Goal: Information Seeking & Learning: Learn about a topic

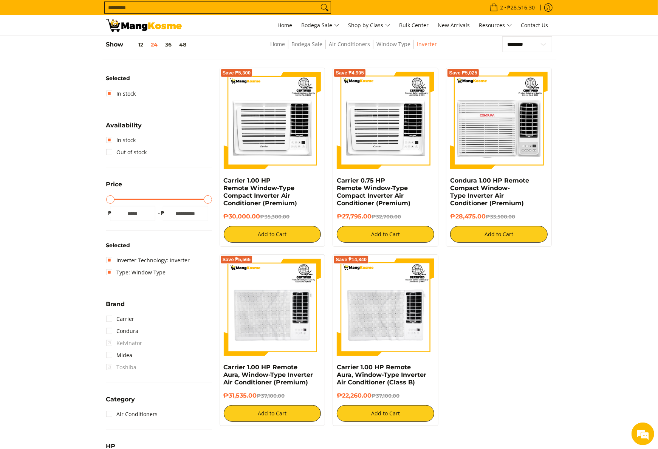
scroll to position [106, 0]
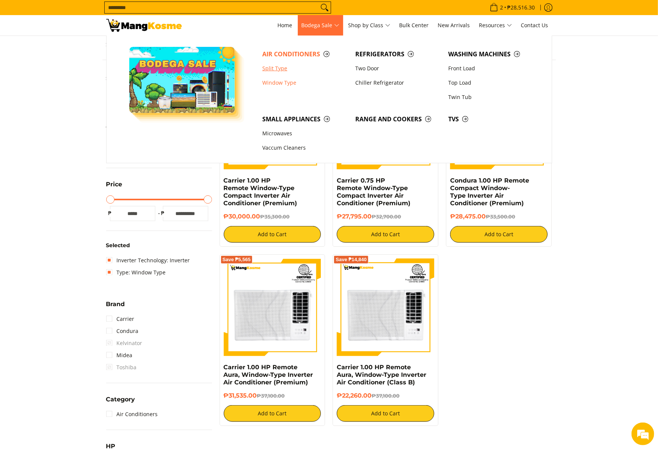
click at [277, 70] on link "Split Type" at bounding box center [304, 68] width 93 height 14
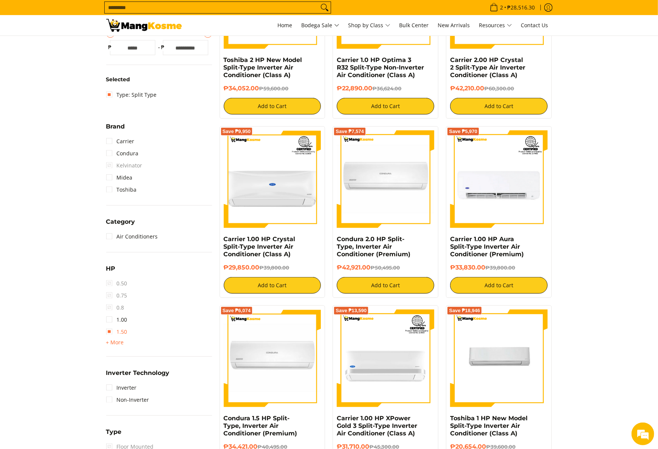
click at [116, 330] on link "1.50" at bounding box center [116, 332] width 21 height 12
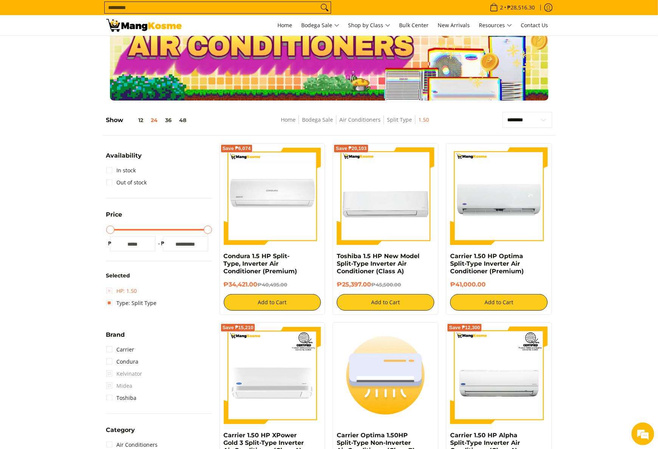
click at [124, 289] on link "HP: 1.50" at bounding box center [121, 291] width 31 height 12
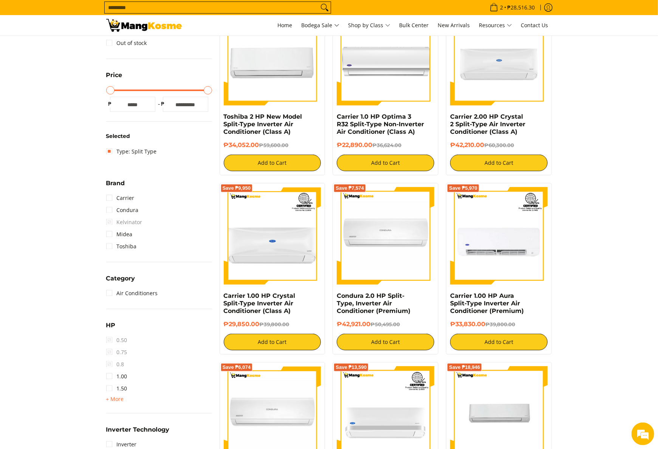
scroll to position [257, 0]
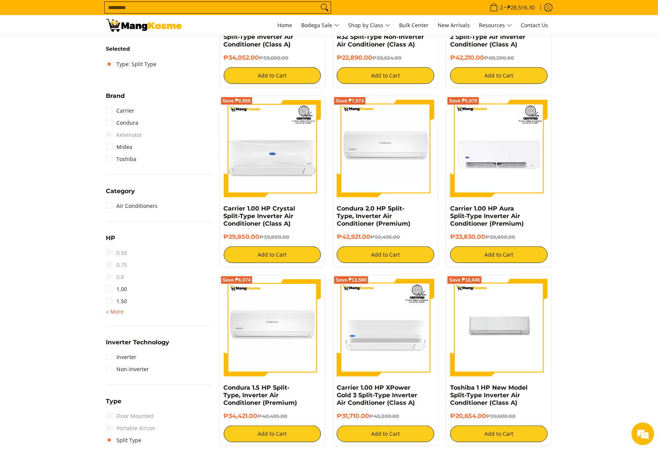
click at [110, 309] on span "+ More" at bounding box center [115, 312] width 18 height 6
click at [127, 315] on link "2.00" at bounding box center [116, 313] width 21 height 12
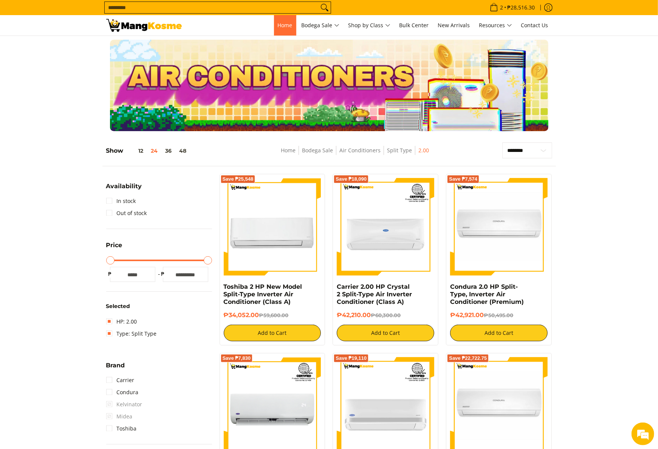
click at [280, 31] on link "Home" at bounding box center [285, 25] width 22 height 20
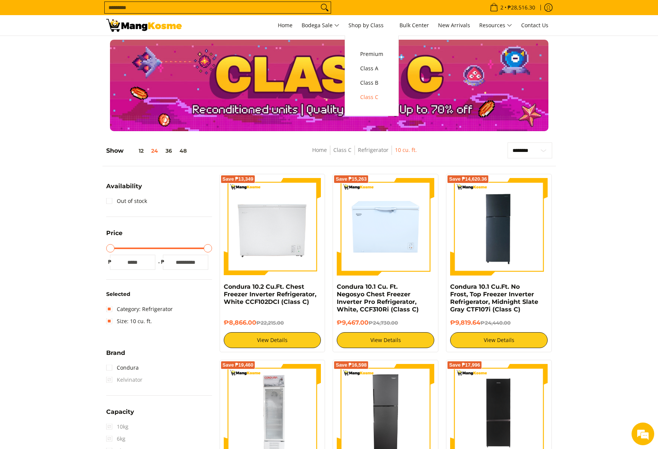
select select "**********"
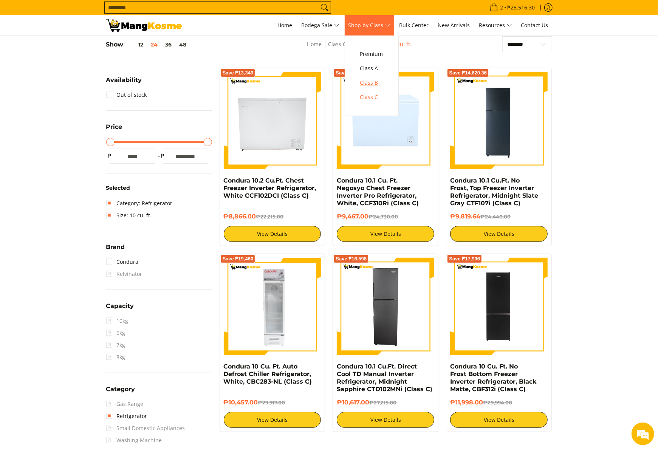
click at [378, 81] on span "Class B" at bounding box center [371, 82] width 23 height 9
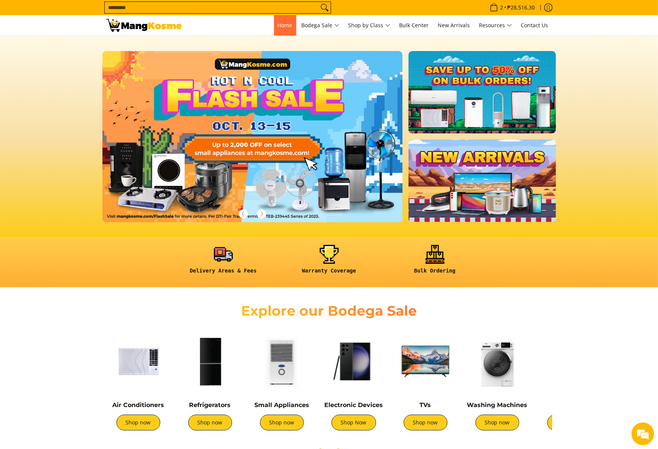
click at [278, 23] on span "Home" at bounding box center [285, 25] width 15 height 7
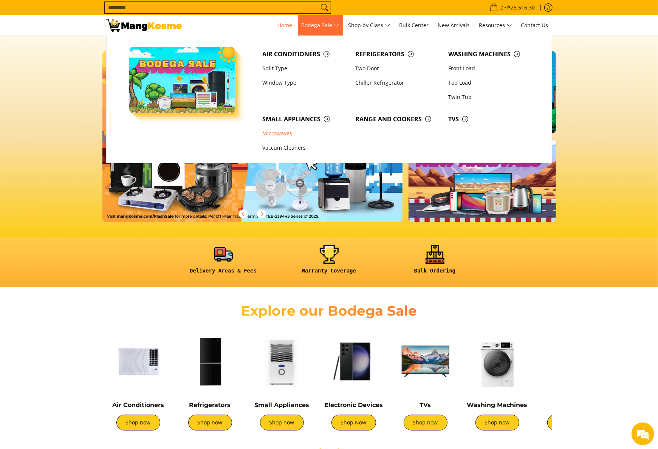
click at [275, 134] on link "Microwaves" at bounding box center [304, 134] width 93 height 14
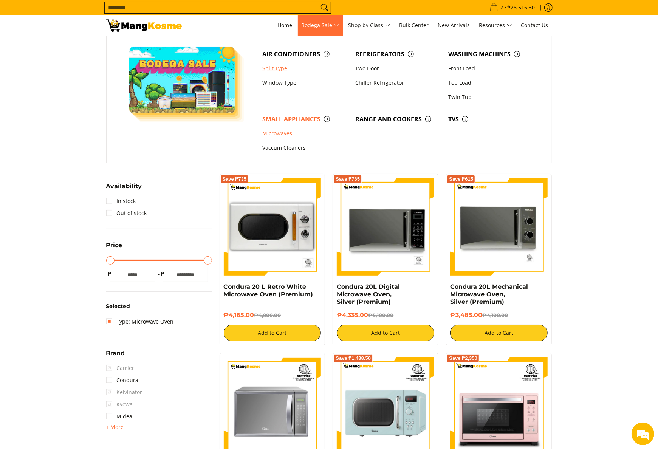
click at [271, 63] on link "Split Type" at bounding box center [304, 68] width 93 height 14
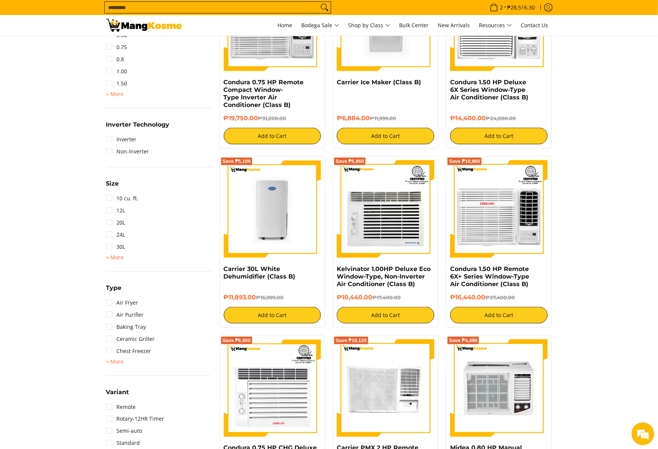
scroll to position [605, 0]
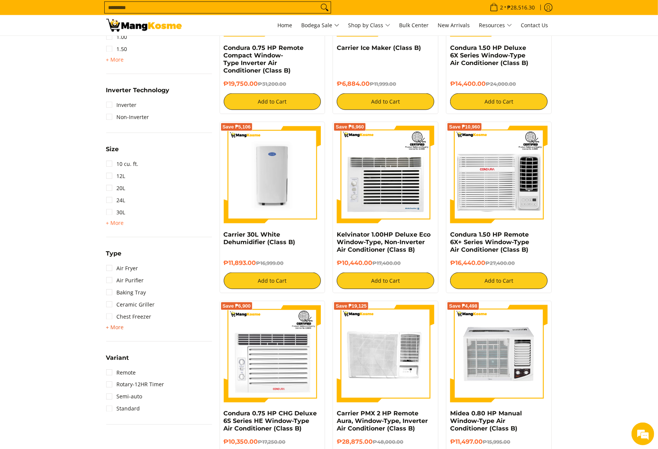
click at [116, 328] on span "+ More" at bounding box center [115, 327] width 18 height 6
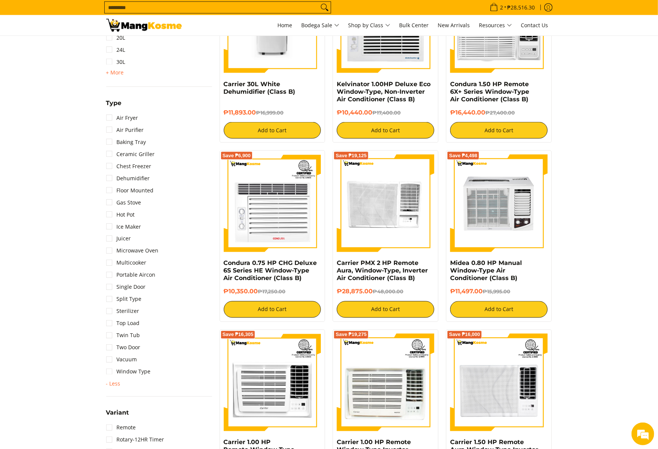
scroll to position [756, 0]
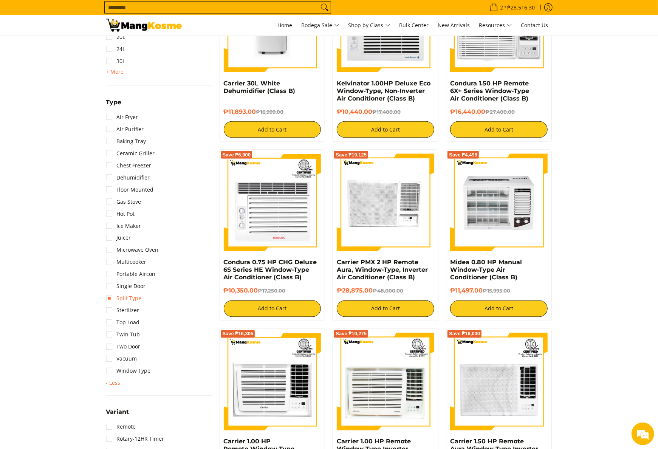
click at [139, 301] on link "Split Type" at bounding box center [124, 298] width 36 height 12
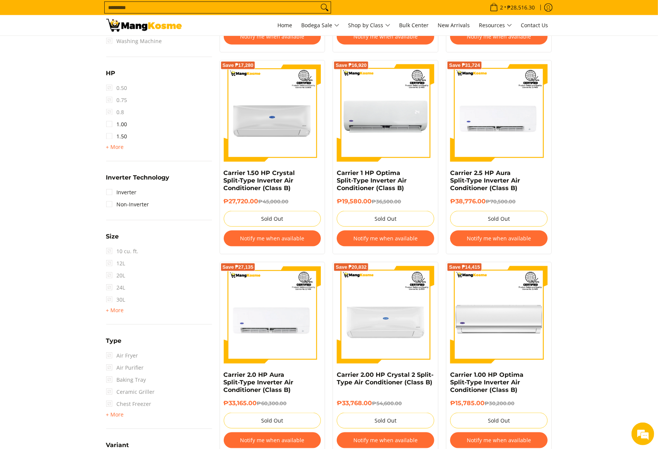
scroll to position [484, 0]
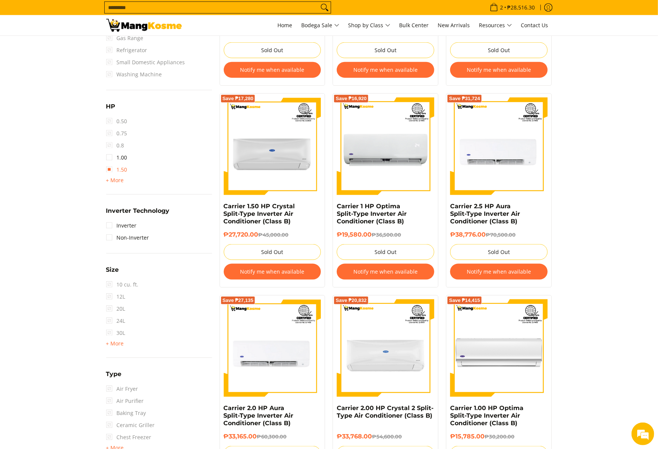
click at [122, 167] on link "1.50" at bounding box center [116, 170] width 21 height 12
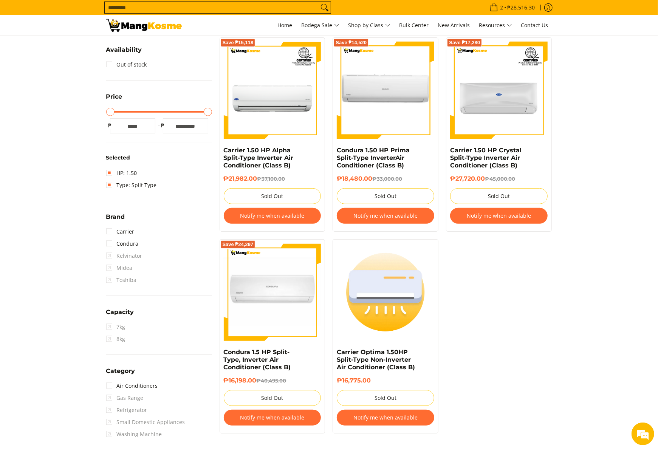
scroll to position [132, 0]
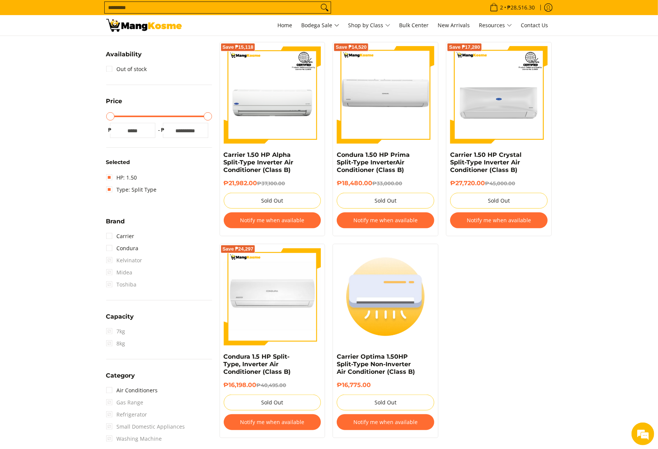
click at [297, 7] on input "Search..." at bounding box center [212, 7] width 214 height 11
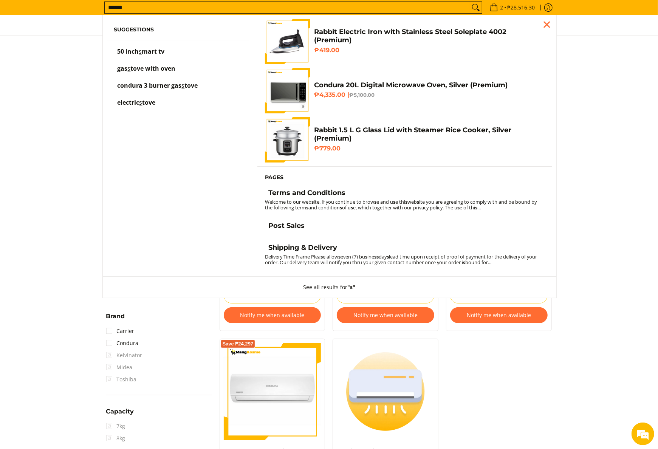
scroll to position [12, 0]
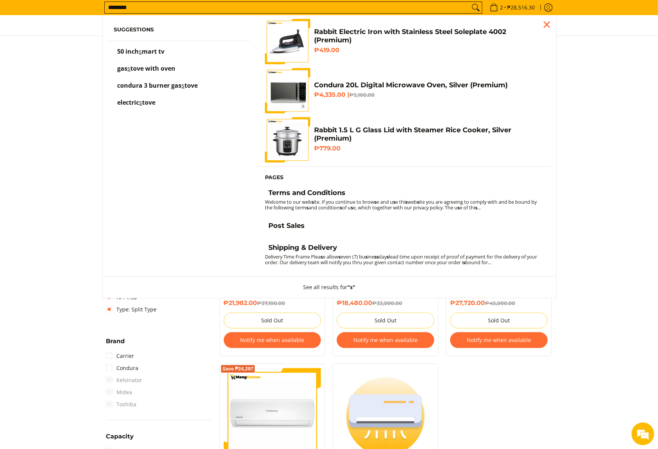
type input "********"
click at [470, 2] on button "Search" at bounding box center [476, 7] width 12 height 11
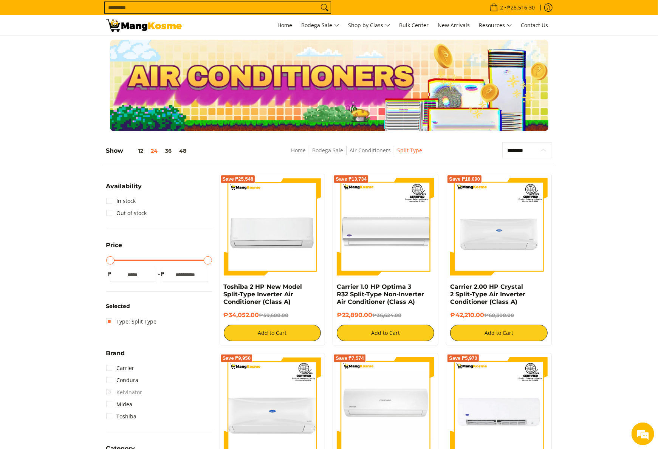
click at [524, 155] on select "**********" at bounding box center [526, 150] width 49 height 16
select select "**********"
click at [502, 142] on select "**********" at bounding box center [526, 150] width 49 height 16
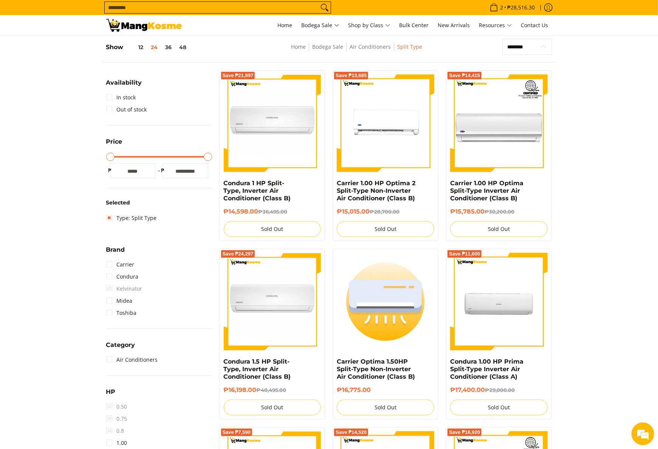
scroll to position [106, 0]
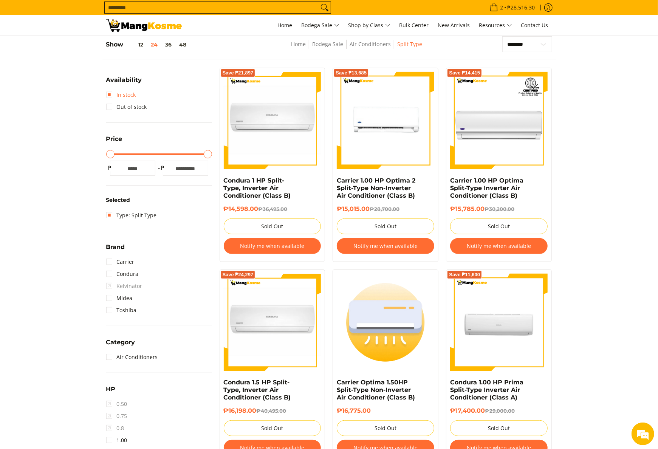
click at [131, 97] on link "In stock" at bounding box center [121, 95] width 30 height 12
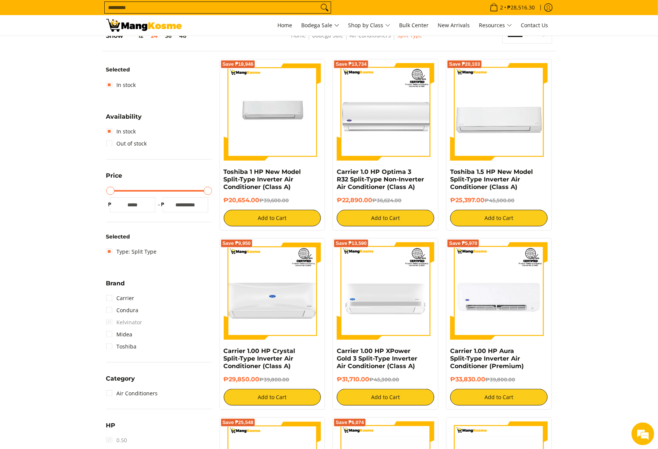
scroll to position [31, 0]
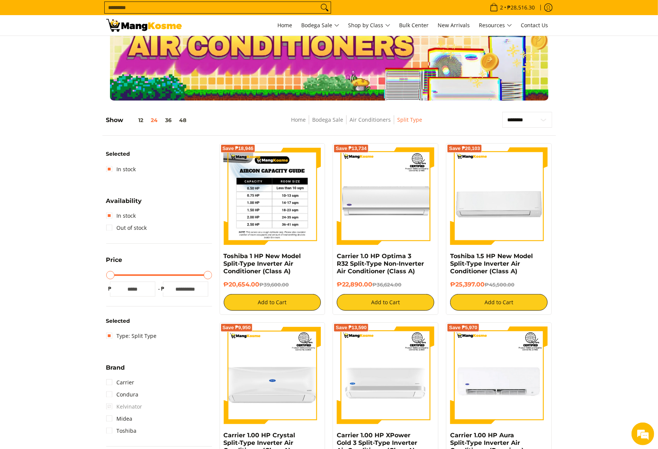
click at [304, 201] on img at bounding box center [272, 195] width 97 height 97
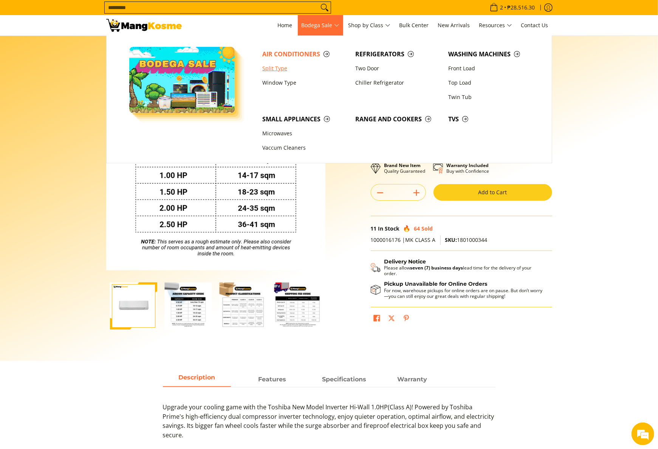
click at [295, 64] on link "Split Type" at bounding box center [304, 68] width 93 height 14
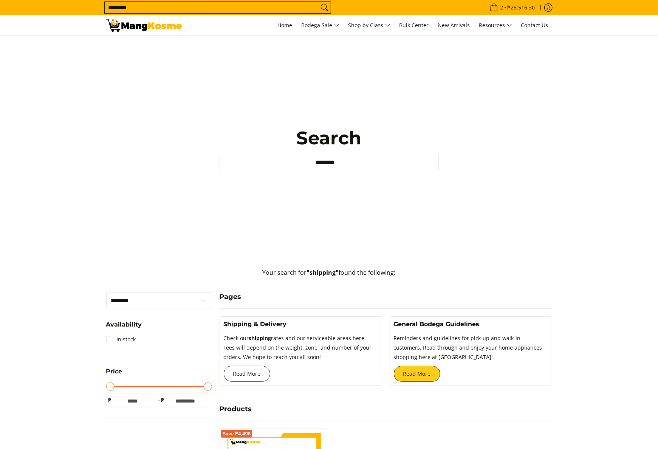
click at [254, 378] on link "Read More" at bounding box center [247, 374] width 46 height 16
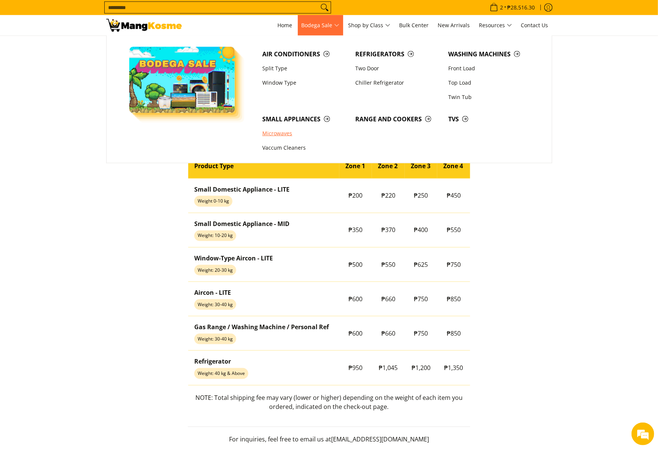
click at [277, 131] on link "Microwaves" at bounding box center [304, 134] width 93 height 14
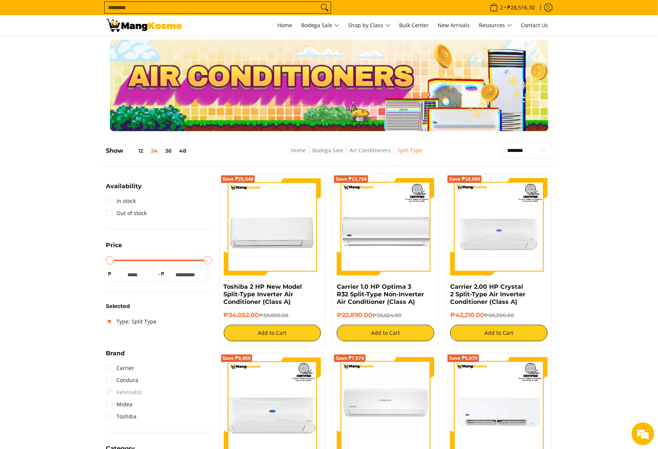
scroll to position [151, 0]
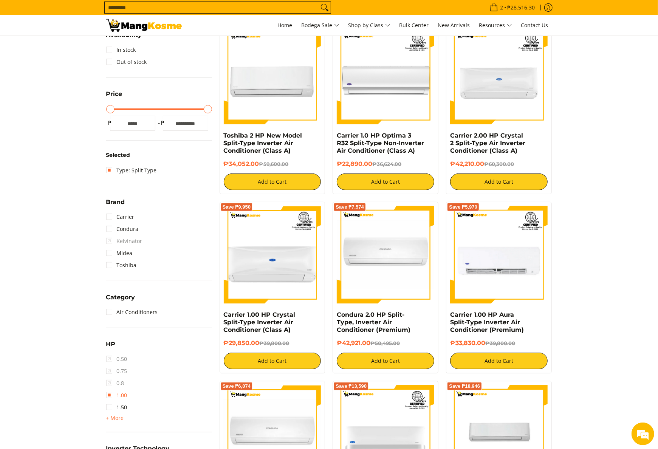
click at [119, 393] on link "1.00" at bounding box center [116, 395] width 21 height 12
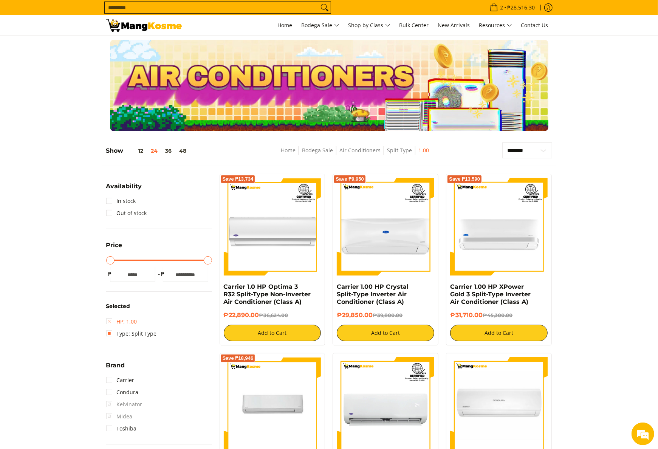
click at [122, 323] on link "HP: 1.00" at bounding box center [121, 322] width 31 height 12
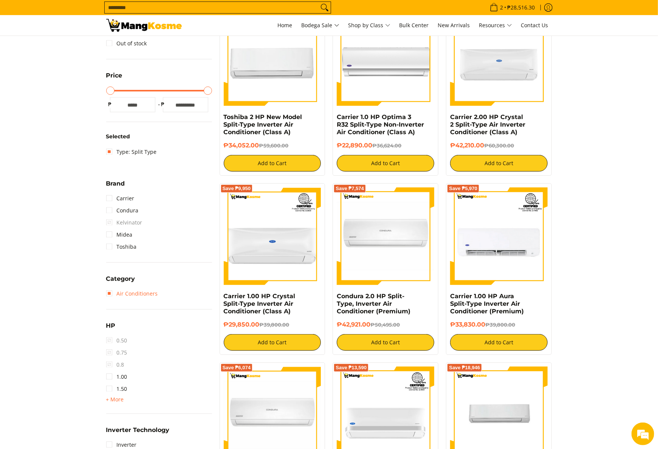
scroll to position [182, 0]
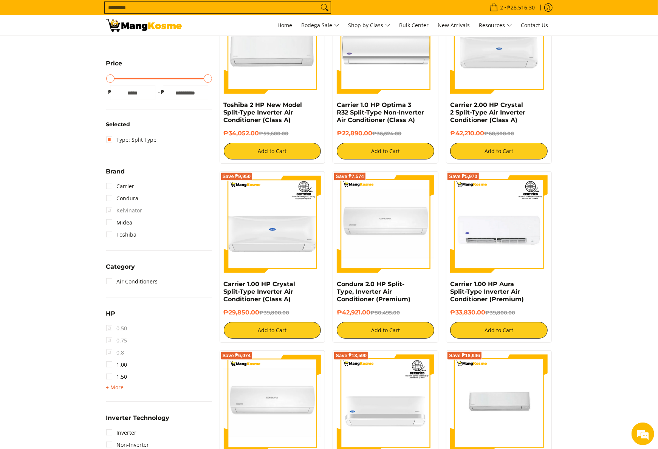
click at [121, 386] on span "+ More" at bounding box center [115, 387] width 18 height 6
click at [123, 390] on link "2.00" at bounding box center [116, 389] width 21 height 12
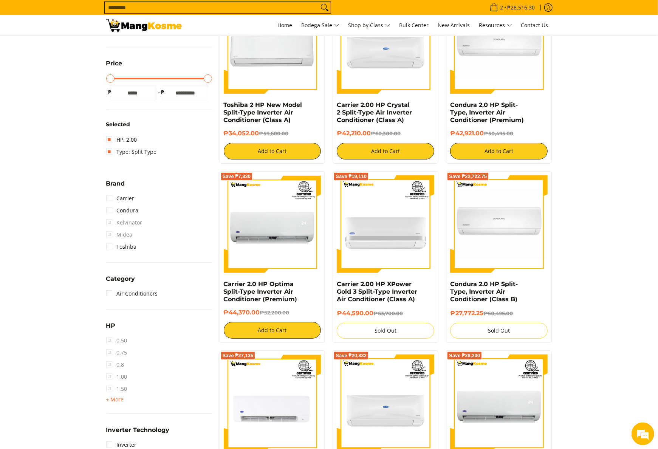
scroll to position [106, 0]
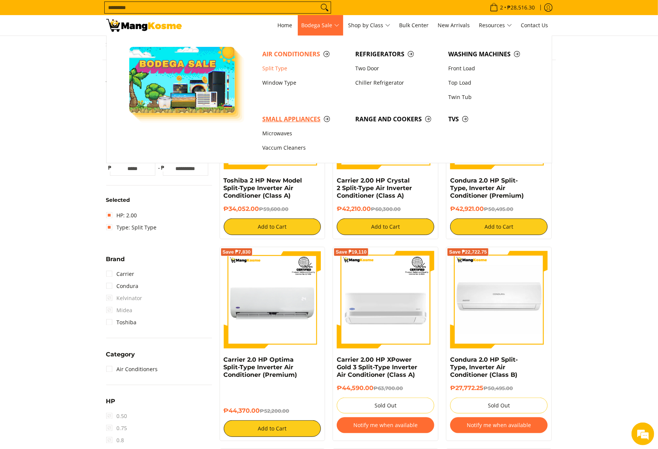
click at [294, 121] on span "Small Appliances" at bounding box center [304, 118] width 85 height 9
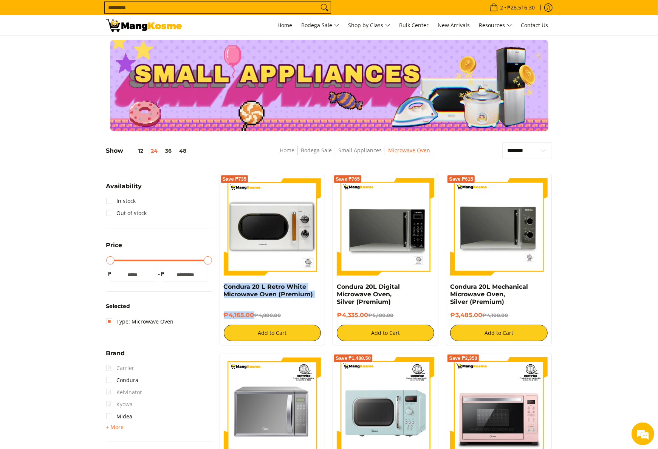
copy div "Condura 20 L Retro White Microwave Oven (Premium) ₱4,165.00"
drag, startPoint x: 0, startPoint y: 0, endPoint x: 254, endPoint y: 316, distance: 405.5
click at [254, 316] on div "Save ₱735 Condura 20 L Retro White Microwave Oven (Premium) ₱4,165.00 ₱4,900.00…" at bounding box center [273, 260] width 106 height 172
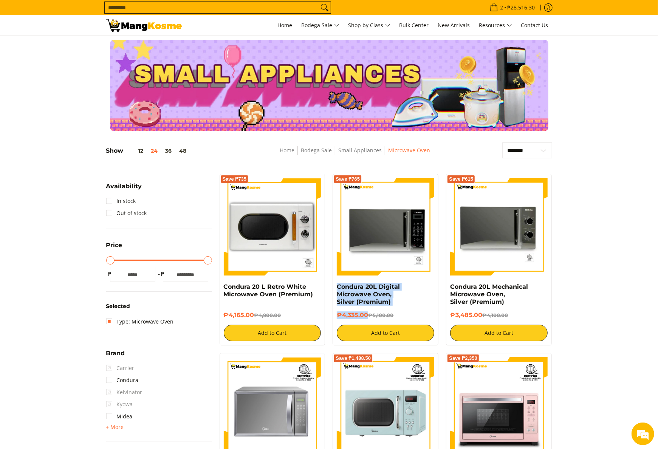
drag, startPoint x: 333, startPoint y: 286, endPoint x: 367, endPoint y: 316, distance: 44.7
click at [367, 316] on div "Save ₱765 Condura 20L Digital Microwave Oven, Silver (Premium) ₱4,335.00 ₱5,100…" at bounding box center [386, 260] width 106 height 172
copy div "Condura 20L Digital Microwave Oven, Silver (Premium) ₱4,335.00"
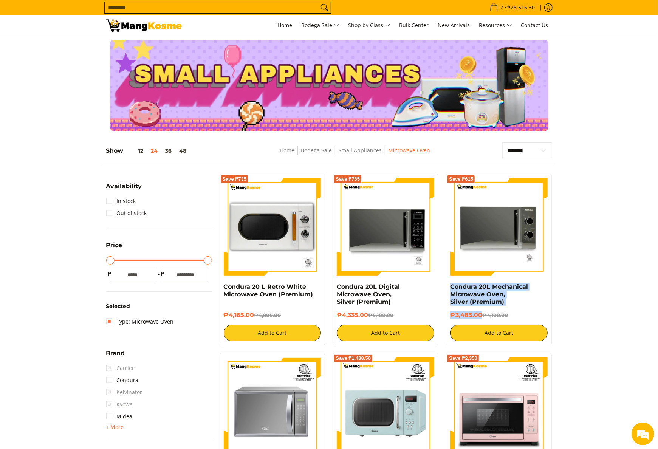
drag, startPoint x: 448, startPoint y: 288, endPoint x: 483, endPoint y: 316, distance: 44.9
click at [483, 316] on div "Save ₱615 Condura 20L Mechanical Microwave Oven, Silver (Premium) ₱3,485.00 ₱4,…" at bounding box center [499, 260] width 106 height 172
copy div "Condura 20L Mechanical Microwave Oven, Silver (Premium) ₱3,485.00"
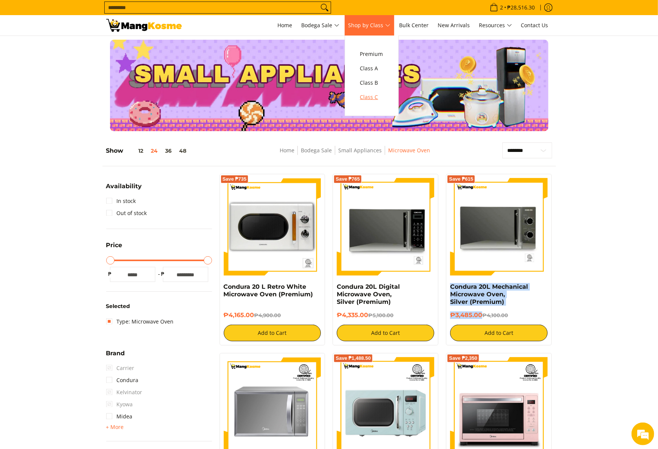
click at [362, 96] on link "Class C" at bounding box center [371, 97] width 31 height 14
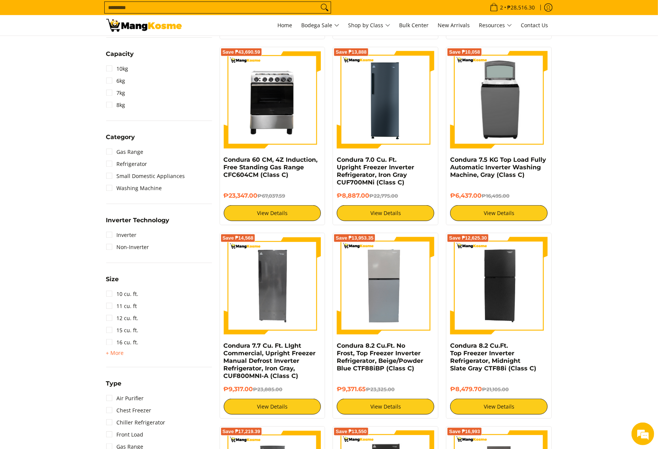
scroll to position [453, 0]
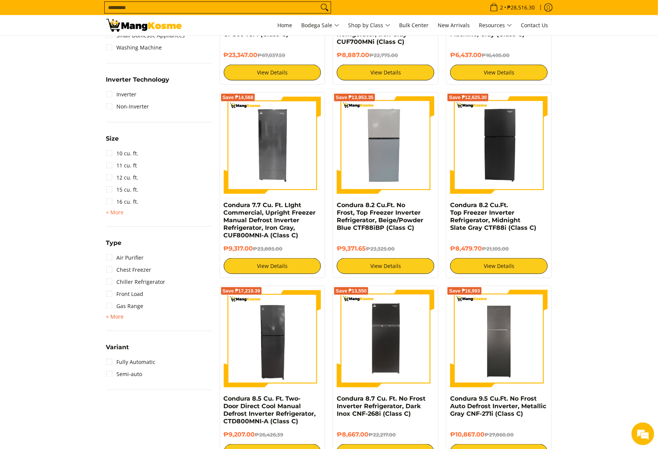
click at [118, 316] on span "+ More" at bounding box center [115, 317] width 18 height 6
click at [134, 368] on link "Top Load" at bounding box center [123, 366] width 34 height 12
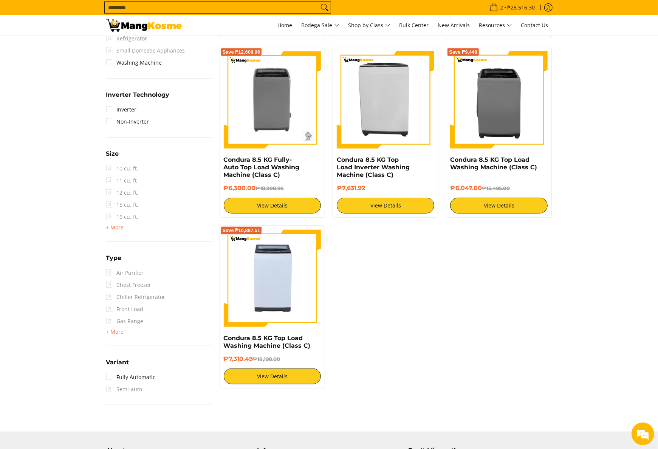
scroll to position [378, 0]
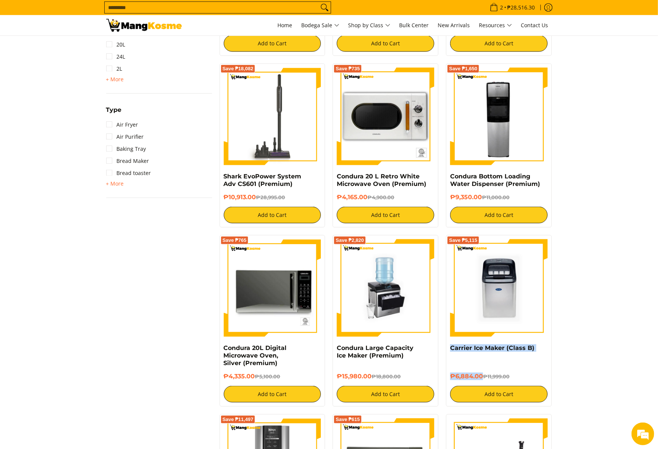
drag, startPoint x: 448, startPoint y: 354, endPoint x: 481, endPoint y: 378, distance: 40.7
click at [481, 378] on div "Save ₱5,115 Carrier Ice Maker (Class B) ₱6,884.00 ₱11,999.00 Add to Cart" at bounding box center [499, 321] width 106 height 172
copy div "Carrier Ice Maker (Class B) ₱6,884.00"
click at [478, 284] on img at bounding box center [498, 287] width 97 height 97
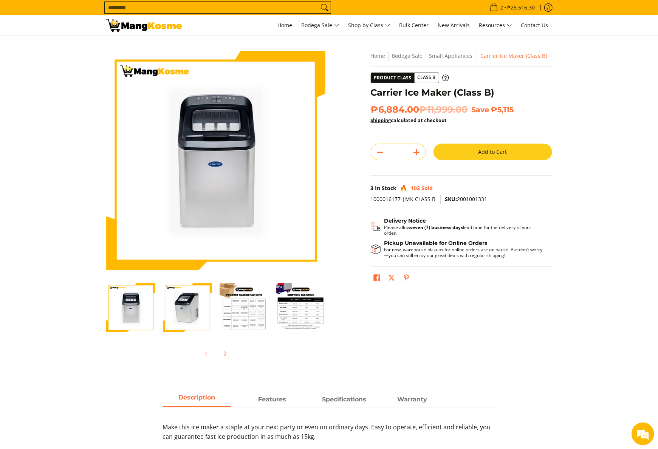
click at [136, 26] on img at bounding box center [144, 25] width 76 height 13
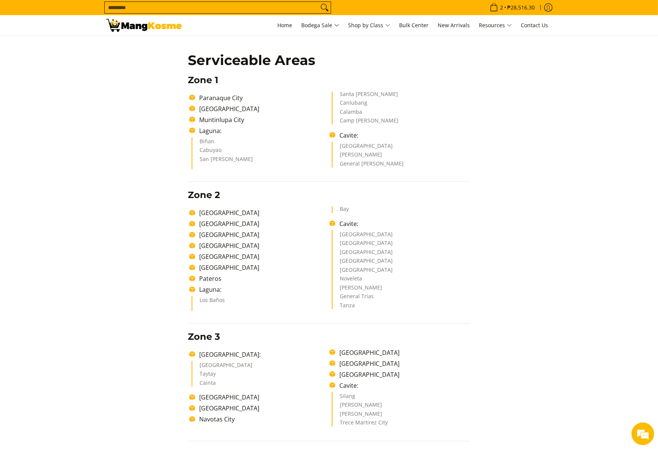
click at [509, 239] on div "Delivery Time Frame Please allow seven (7) business days lead time upon receipt…" at bounding box center [329, 403] width 446 height 853
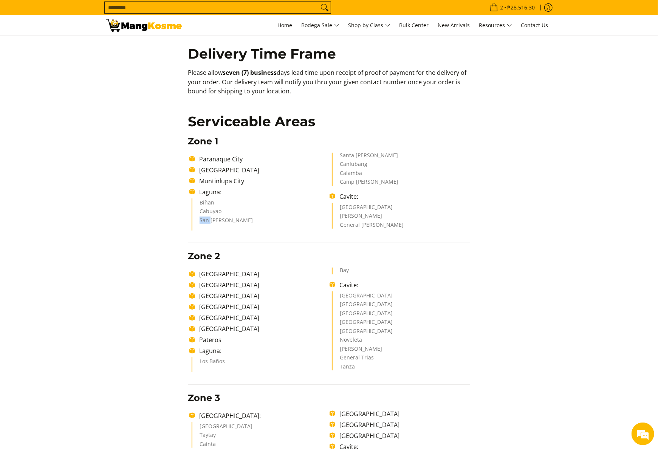
scroll to position [227, 0]
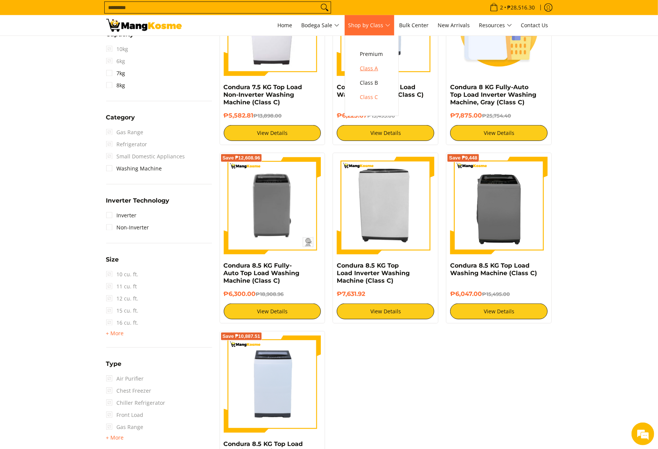
click at [375, 65] on span "Class A" at bounding box center [371, 68] width 23 height 9
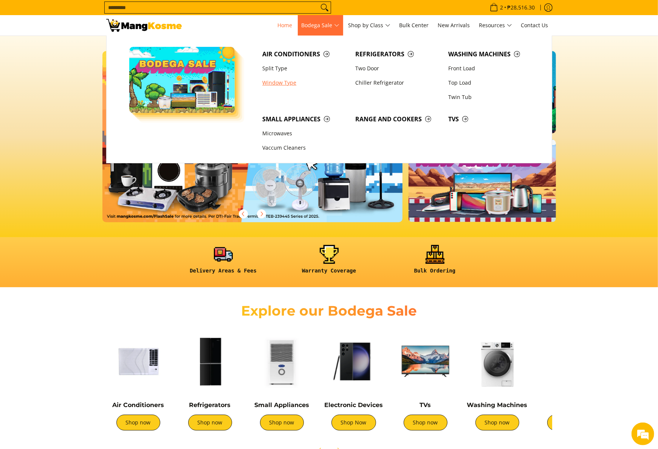
click at [283, 80] on link "Window Type" at bounding box center [304, 83] width 93 height 14
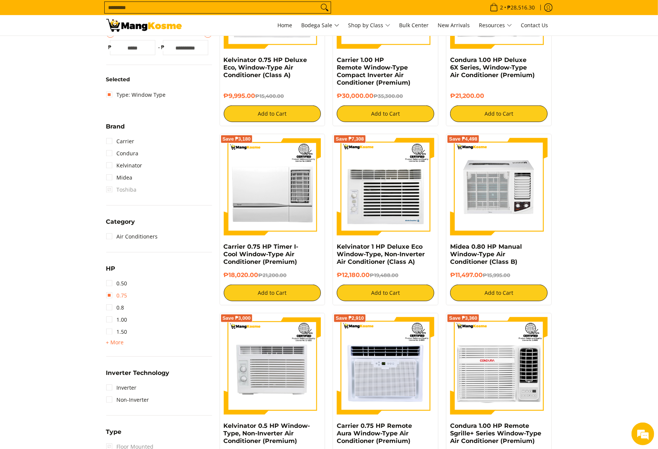
click at [124, 295] on link "0.75" at bounding box center [116, 295] width 21 height 12
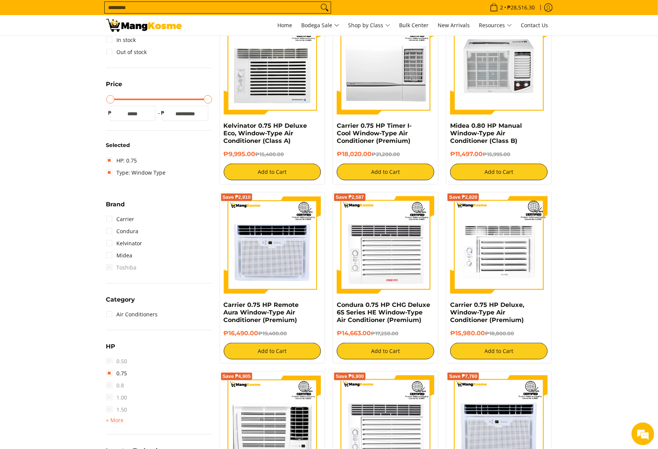
scroll to position [257, 0]
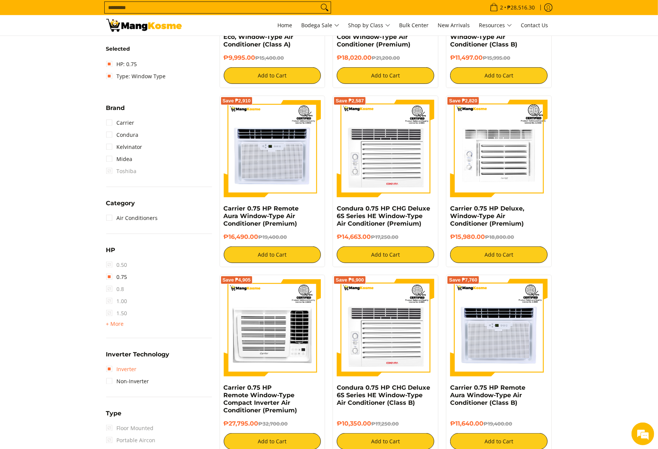
click at [135, 368] on link "Inverter" at bounding box center [121, 369] width 31 height 12
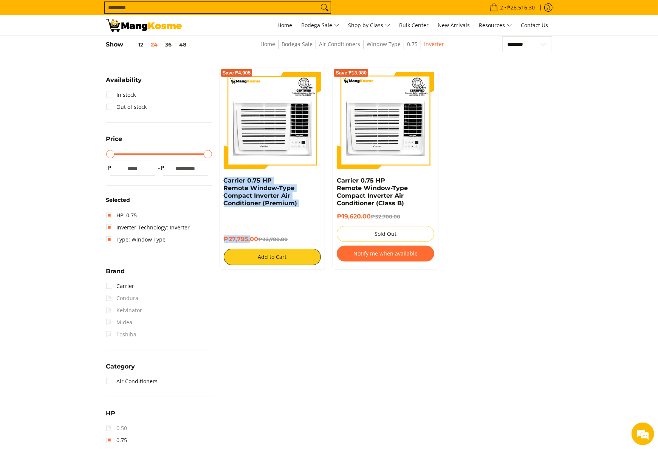
drag, startPoint x: 220, startPoint y: 183, endPoint x: 251, endPoint y: 243, distance: 68.1
click at [251, 243] on div "Save ₱4,905 Carrier 0.75 HP Remote Window-Type Compact Inverter Air Conditioner…" at bounding box center [273, 169] width 106 height 202
copy div "Carrier 0.75 HP Remote Window-Type Compact Inverter Air Conditioner (Premium) ₱…"
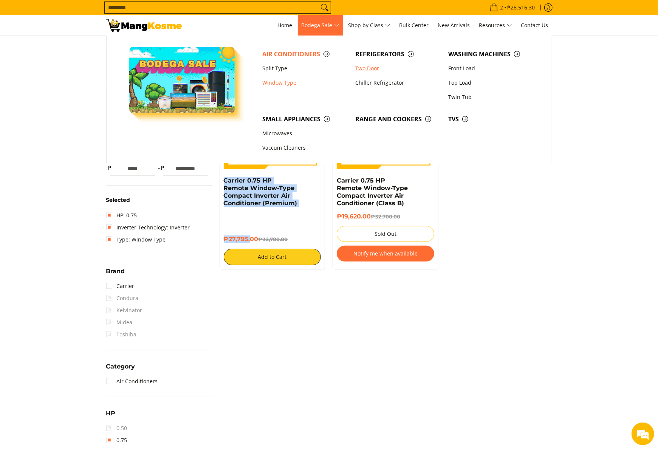
click at [368, 70] on link "Two Door" at bounding box center [397, 68] width 93 height 14
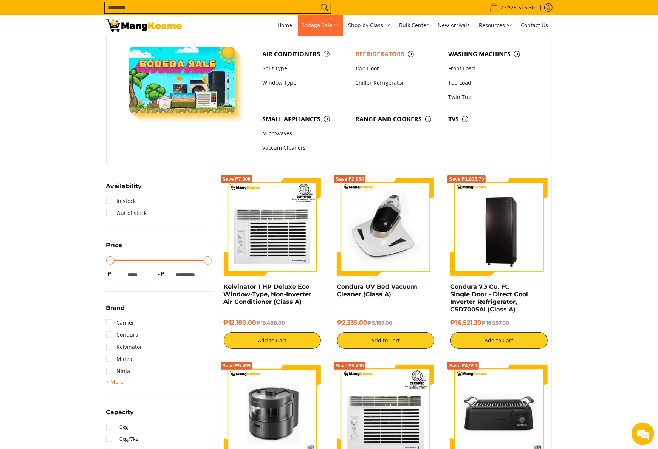
click at [362, 57] on span "Refrigerators" at bounding box center [397, 53] width 85 height 9
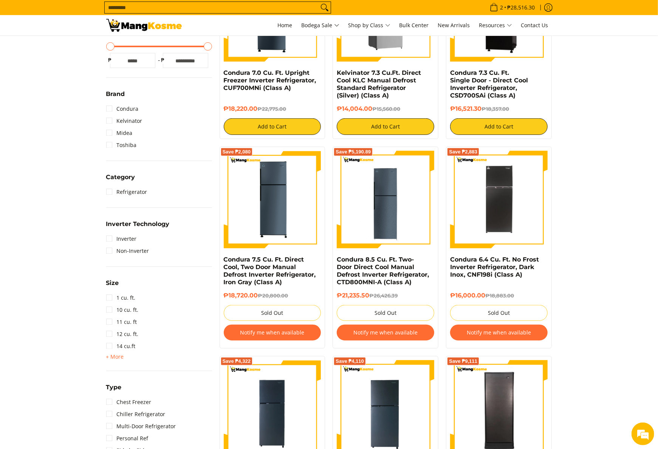
scroll to position [151, 0]
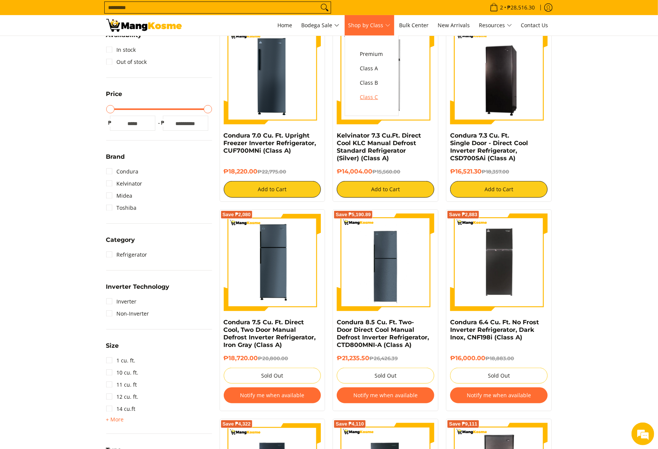
click at [379, 100] on span "Class C" at bounding box center [371, 97] width 23 height 9
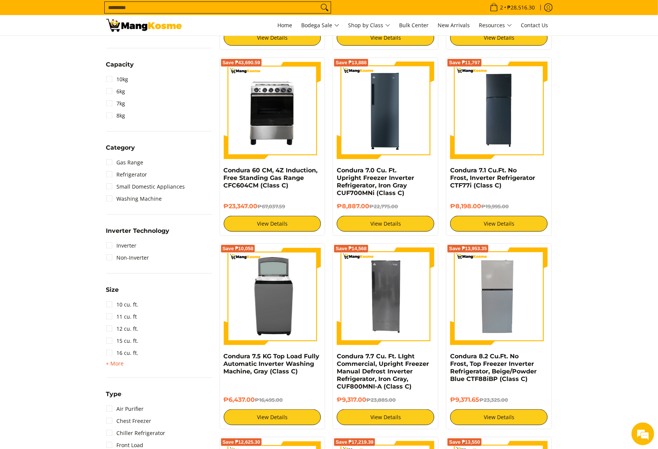
click at [116, 361] on span "+ More" at bounding box center [115, 363] width 18 height 6
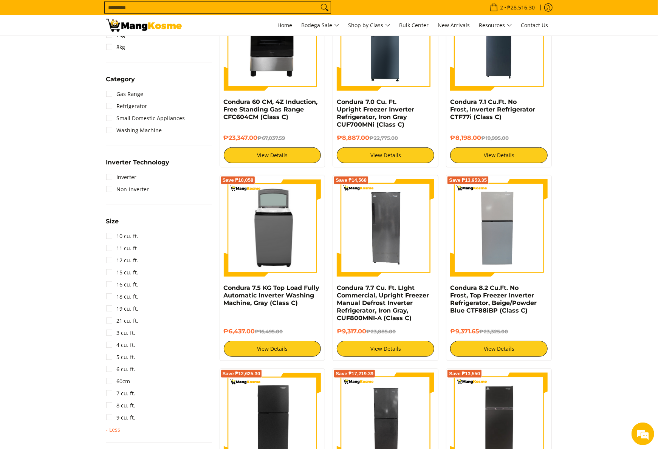
scroll to position [378, 0]
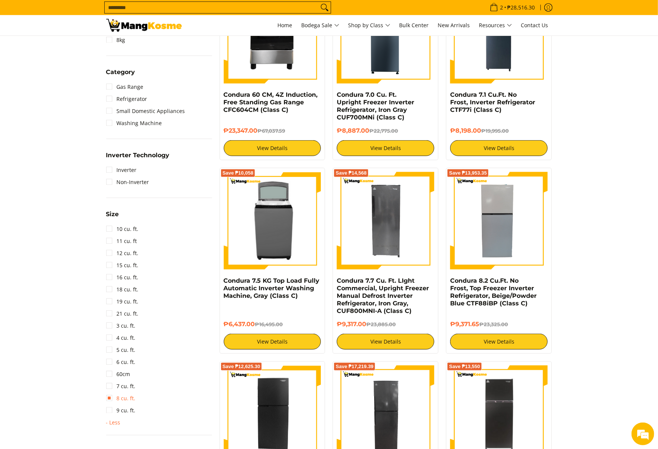
click at [125, 398] on link "8 cu. ft." at bounding box center [120, 398] width 29 height 12
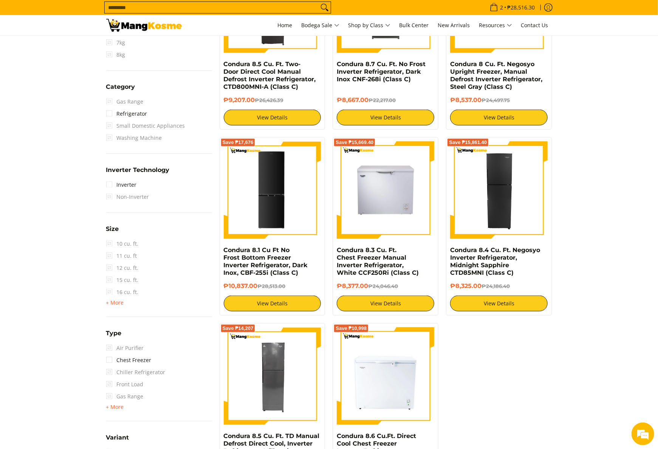
scroll to position [257, 0]
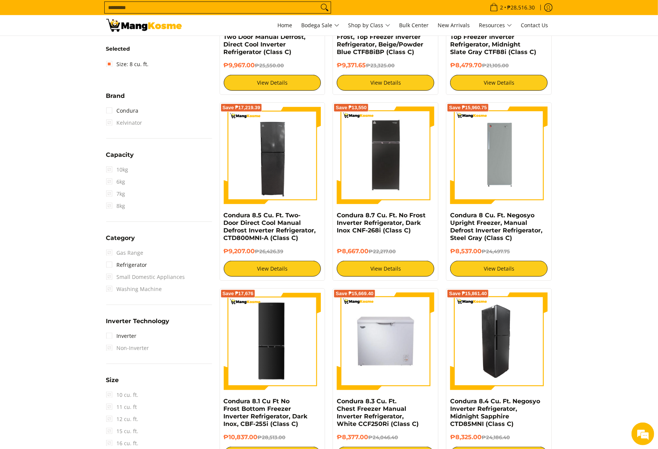
click at [503, 357] on img at bounding box center [498, 340] width 97 height 97
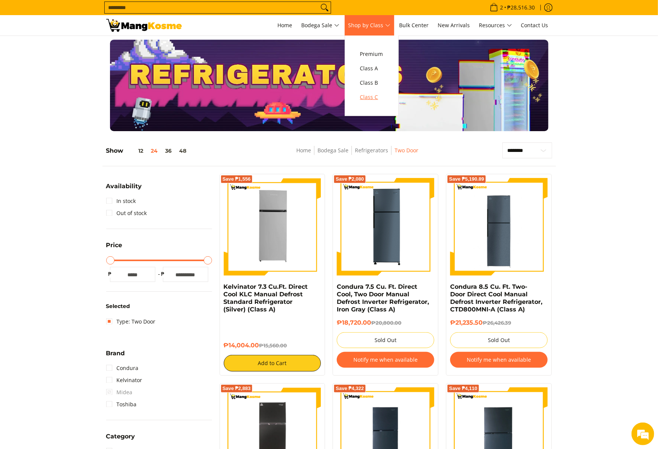
click at [378, 101] on span "Class C" at bounding box center [371, 97] width 23 height 9
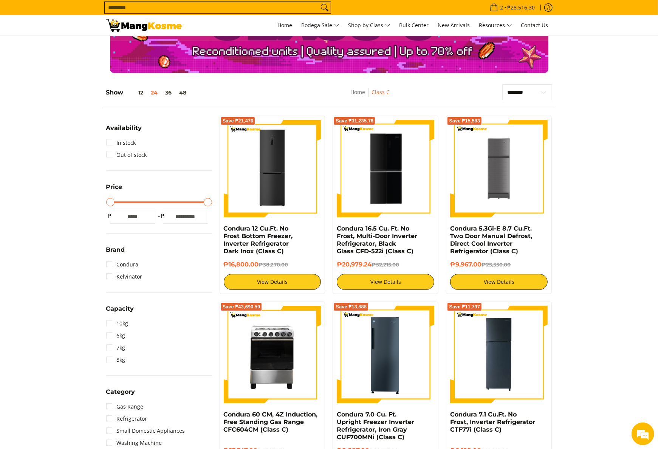
scroll to position [151, 0]
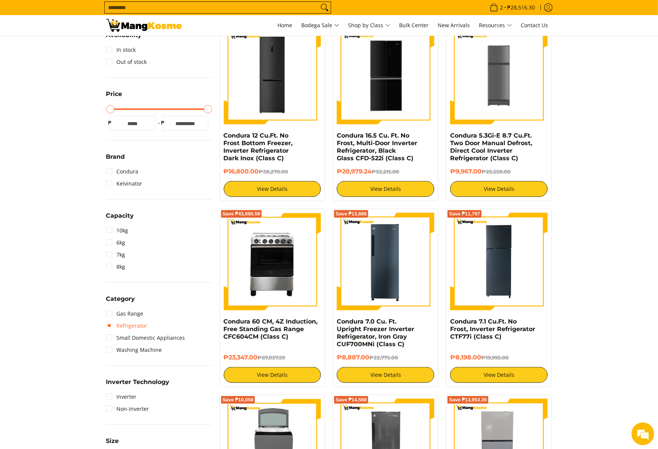
click at [145, 324] on link "Refrigerator" at bounding box center [126, 326] width 41 height 12
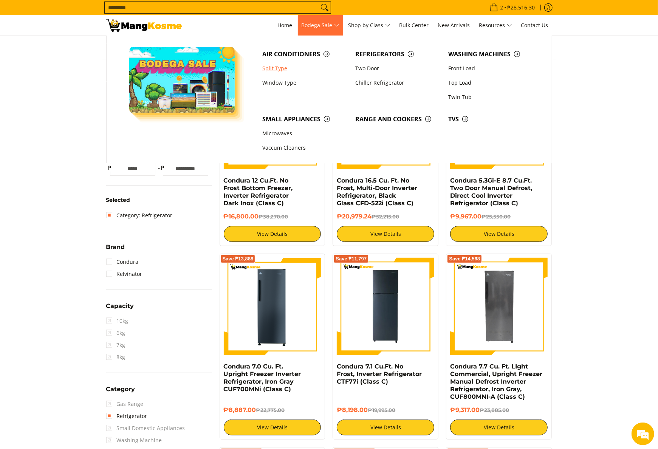
click at [291, 68] on link "Split Type" at bounding box center [304, 68] width 93 height 14
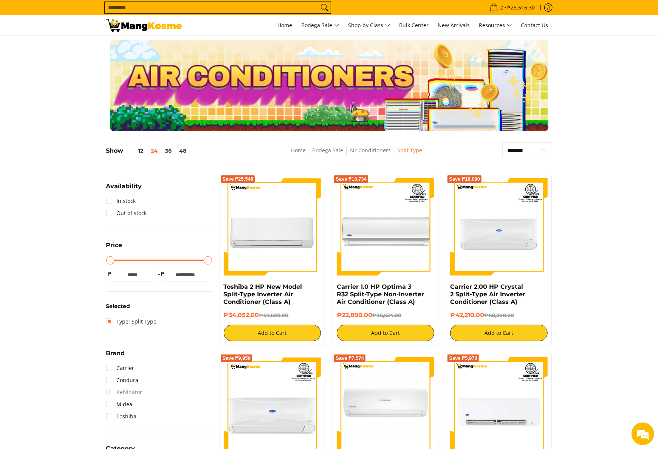
drag, startPoint x: 523, startPoint y: 150, endPoint x: 518, endPoint y: 161, distance: 12.0
click at [523, 150] on select "**********" at bounding box center [526, 150] width 49 height 16
select select "**********"
click at [502, 142] on select "**********" at bounding box center [526, 150] width 49 height 16
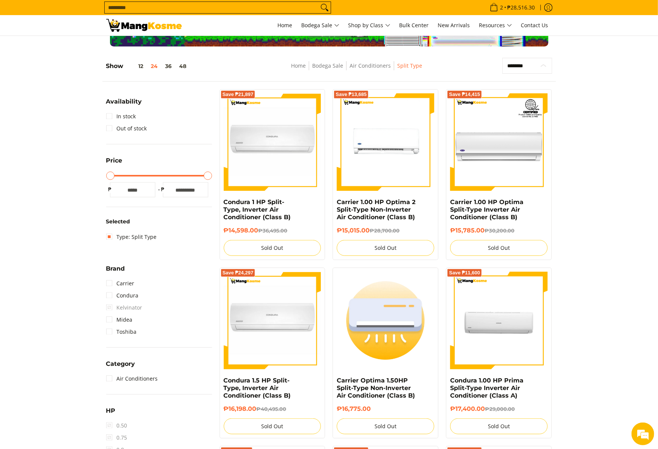
scroll to position [106, 0]
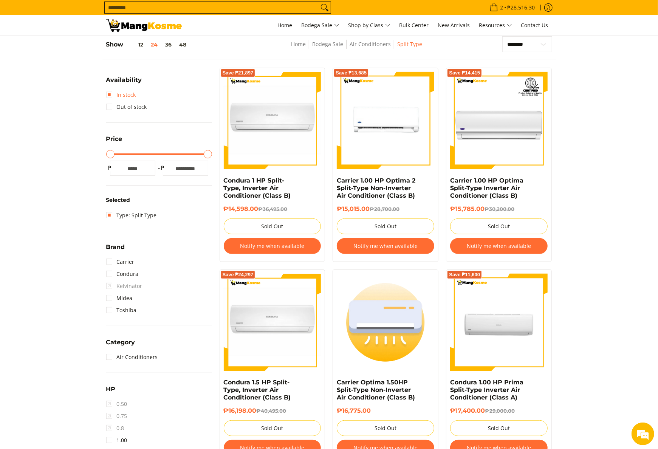
click at [125, 97] on link "In stock" at bounding box center [121, 95] width 30 height 12
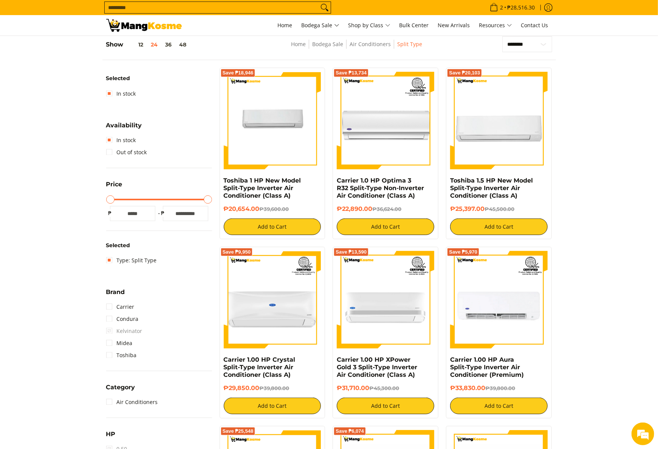
scroll to position [182, 0]
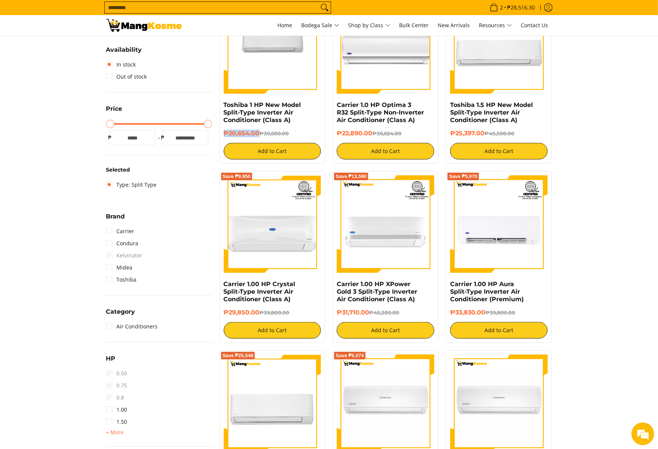
drag, startPoint x: 223, startPoint y: 134, endPoint x: 257, endPoint y: 132, distance: 34.4
click at [257, 132] on div "Save ₱18,946 Toshiba 1 HP New Model Split-Type Inverter Air Conditioner (Class …" at bounding box center [273, 78] width 106 height 172
copy h6 "₱20,654.00"
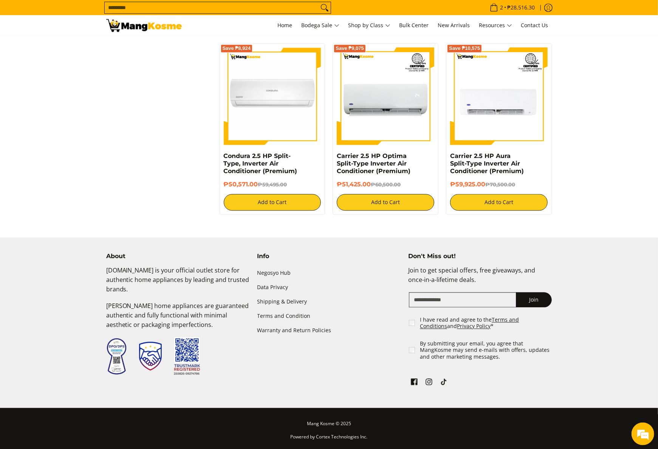
scroll to position [0, 0]
drag, startPoint x: 450, startPoint y: 182, endPoint x: 484, endPoint y: 184, distance: 34.4
click at [484, 184] on h6 "₱59,925.00 ₱70,500.00" at bounding box center [498, 185] width 97 height 8
copy h6 "₱59,925.00"
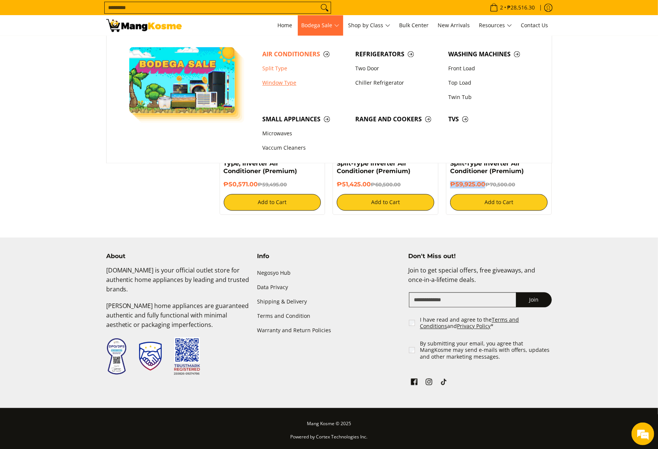
click at [283, 85] on link "Window Type" at bounding box center [304, 83] width 93 height 14
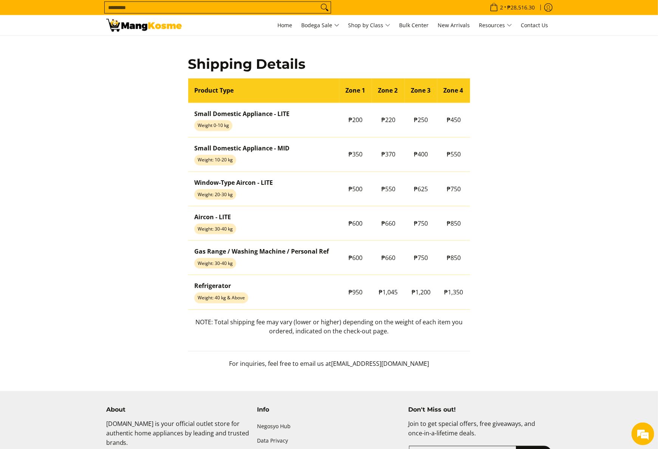
scroll to position [151, 0]
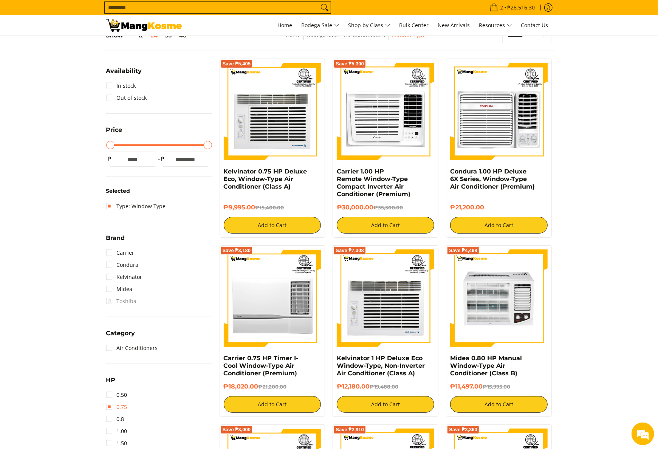
scroll to position [227, 0]
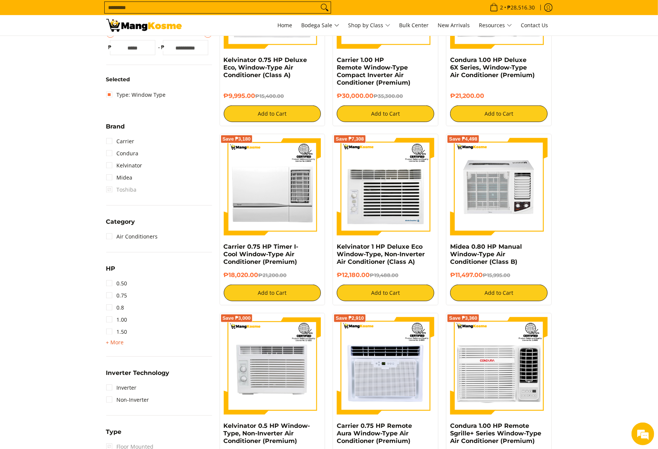
click at [111, 338] on span "+ More - Less" at bounding box center [115, 342] width 18 height 9
click at [122, 357] on link "2.50" at bounding box center [116, 356] width 21 height 12
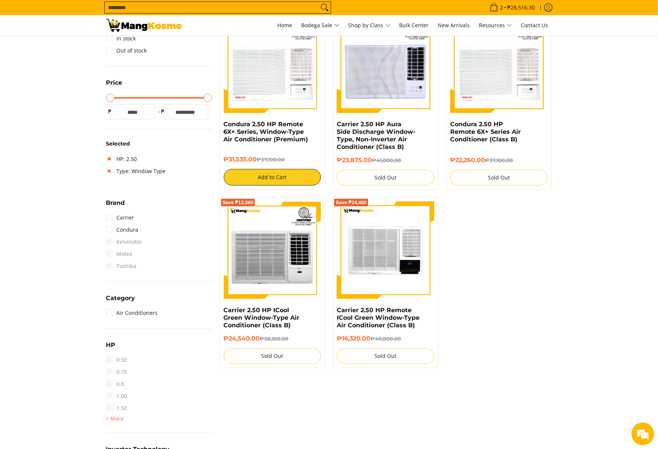
scroll to position [106, 0]
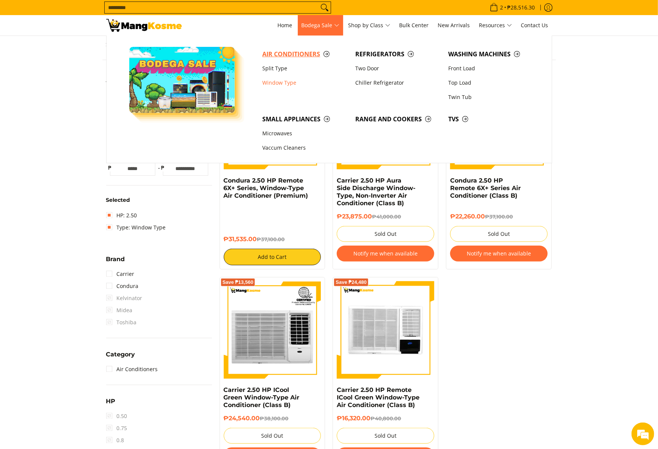
click at [301, 60] on link "Air Conditioners" at bounding box center [304, 54] width 93 height 14
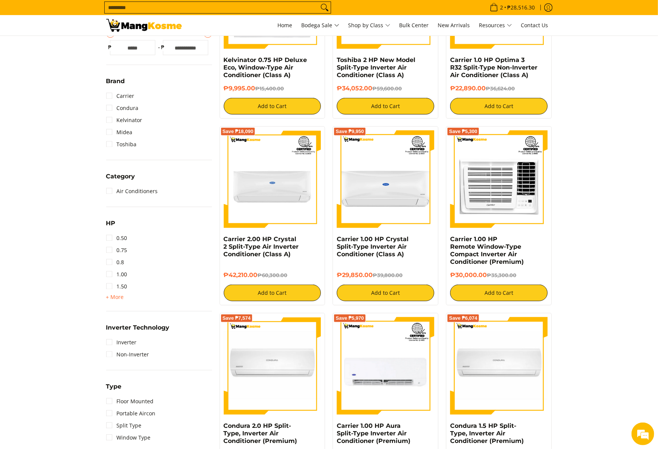
click at [117, 303] on div "HP 0.50 0.75 0.8 1.00 1.50 + More - Less 2.00 2.50 3.00 3T 4.00 6.00" at bounding box center [159, 264] width 106 height 93
click at [116, 300] on span "+ More - Less" at bounding box center [115, 296] width 18 height 9
click at [121, 312] on link "2.50" at bounding box center [116, 311] width 21 height 12
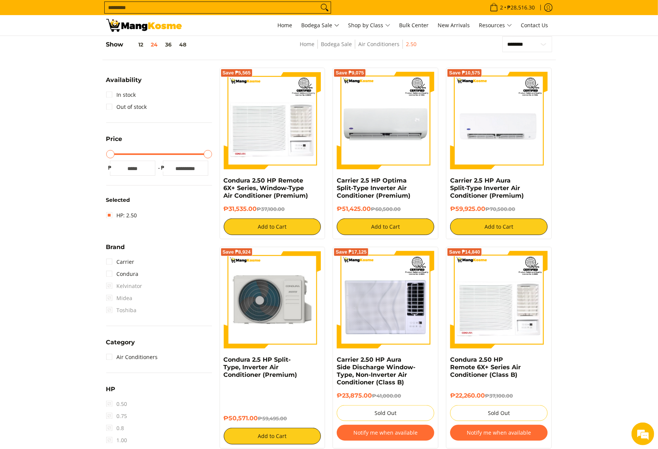
scroll to position [257, 0]
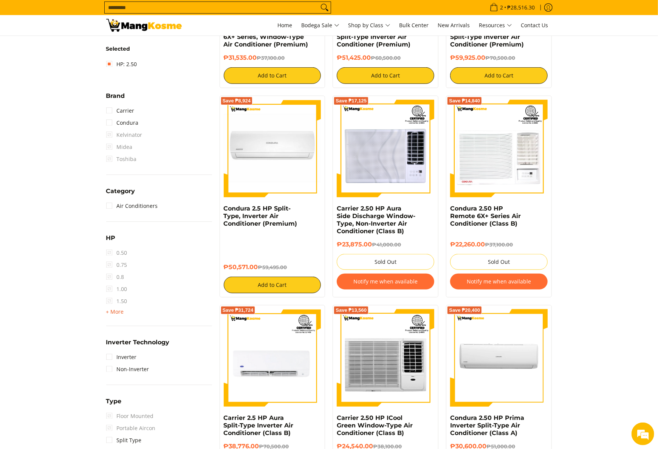
click at [117, 313] on span "+ More" at bounding box center [115, 312] width 18 height 6
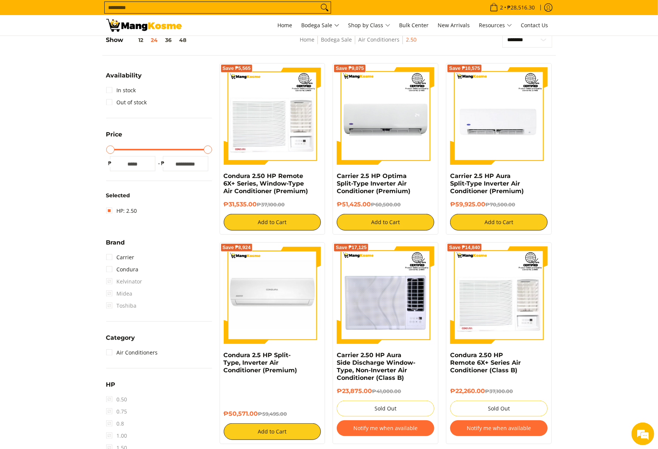
scroll to position [182, 0]
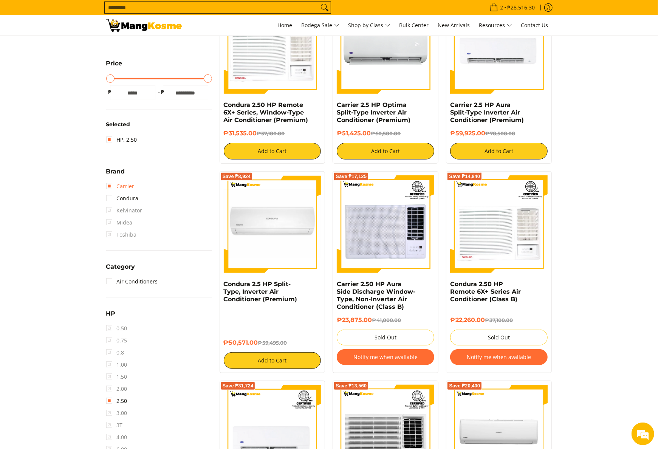
click at [128, 185] on link "Carrier" at bounding box center [120, 186] width 28 height 12
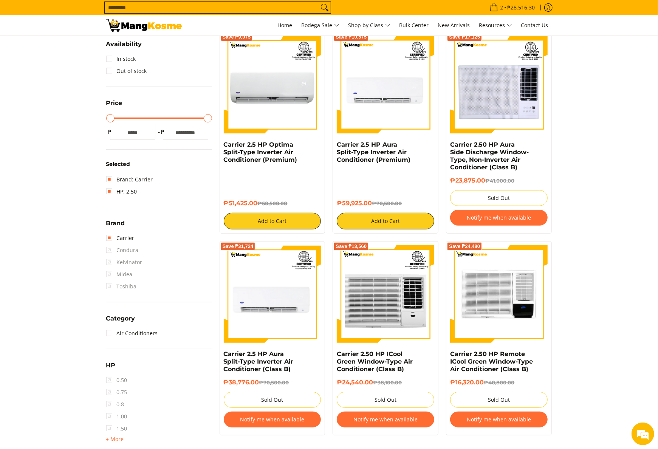
scroll to position [135, 0]
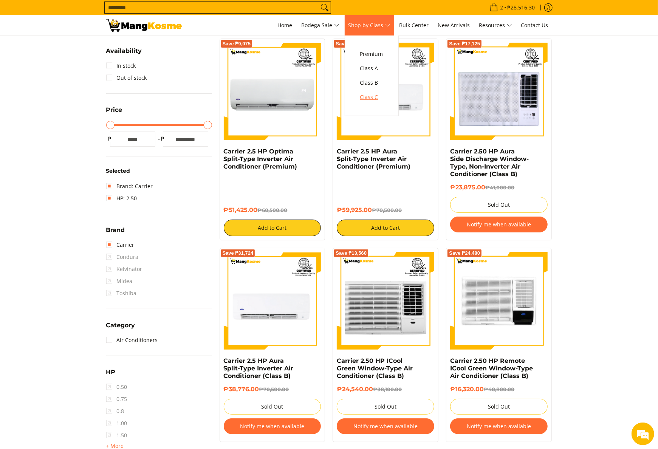
click at [369, 101] on span "Class C" at bounding box center [371, 97] width 23 height 9
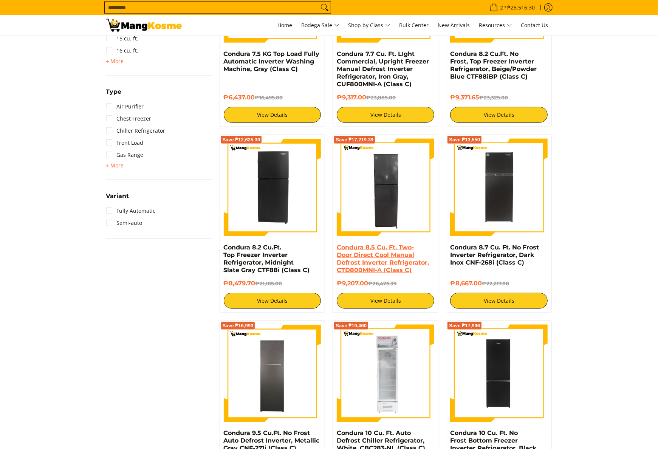
scroll to position [831, 0]
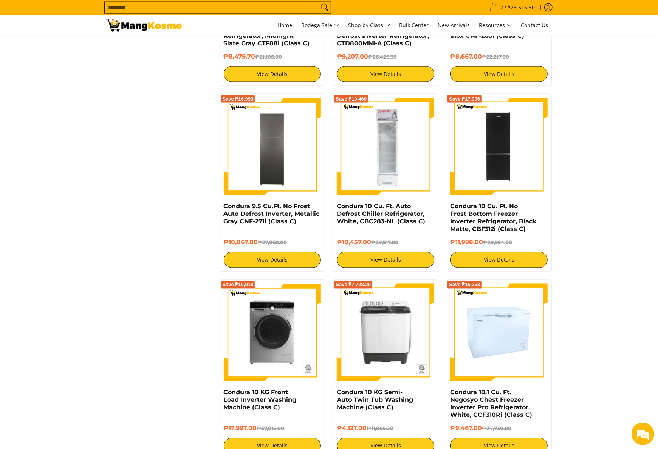
click at [502, 322] on img at bounding box center [498, 332] width 97 height 97
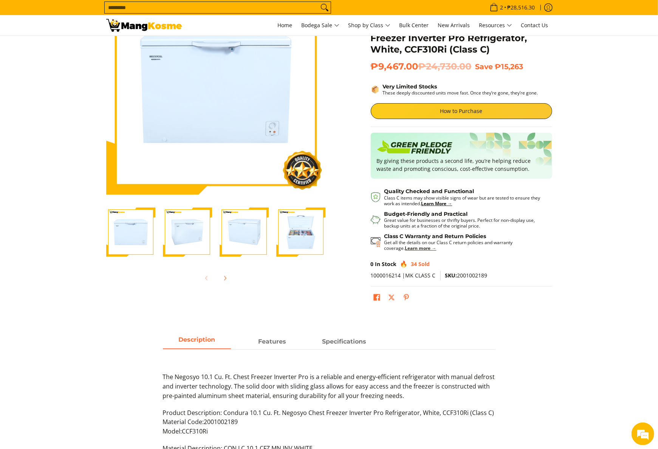
click at [405, 250] on strong "Learn more →" at bounding box center [420, 248] width 31 height 6
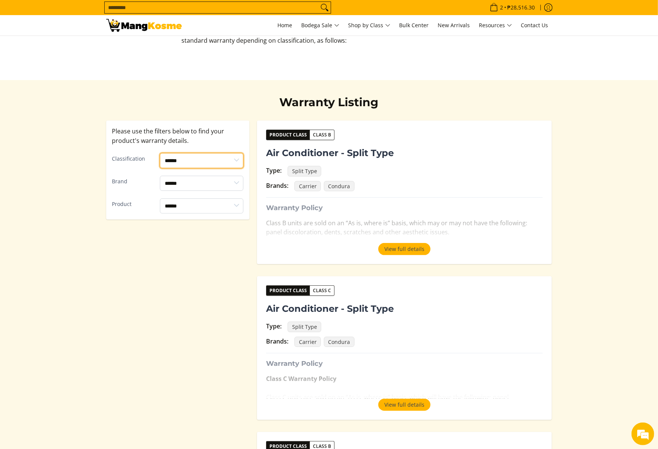
click at [217, 165] on select "****** ******* *******" at bounding box center [202, 160] width 84 height 15
select select "*******"
click at [160, 153] on select "****** ******* *******" at bounding box center [202, 160] width 84 height 15
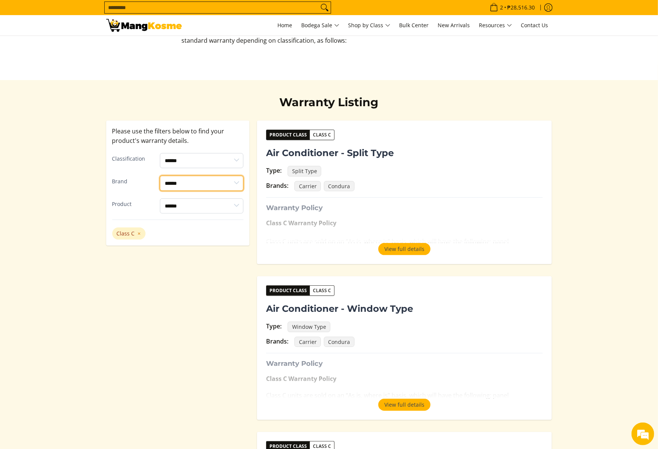
click at [197, 184] on select "**********" at bounding box center [202, 183] width 84 height 15
select select "*******"
click at [160, 176] on select "**********" at bounding box center [202, 183] width 84 height 15
click at [187, 207] on select "**********" at bounding box center [202, 205] width 84 height 15
select select "**********"
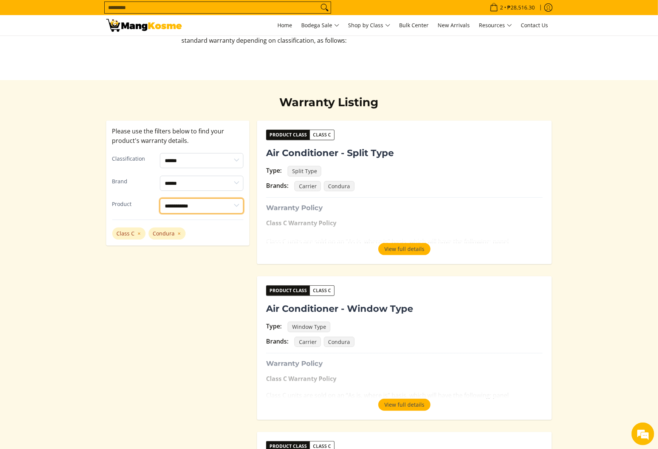
click at [160, 198] on select "**********" at bounding box center [202, 205] width 84 height 15
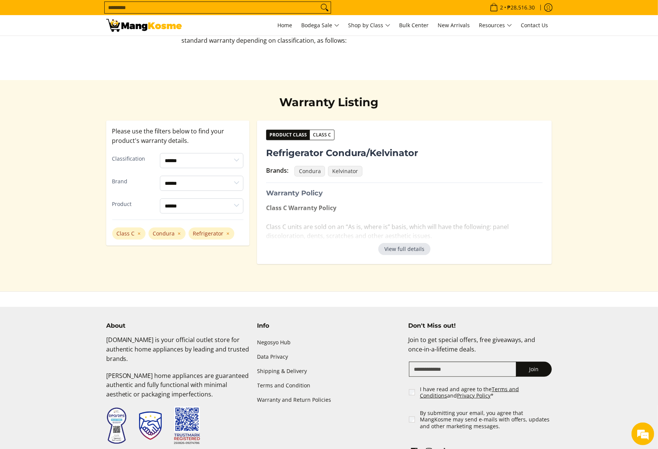
click at [395, 255] on button "View full details" at bounding box center [404, 249] width 52 height 12
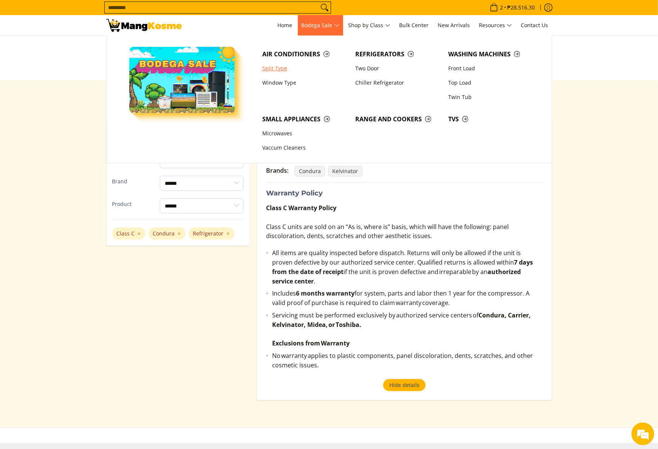
click at [279, 73] on link "Split Type" at bounding box center [304, 68] width 93 height 14
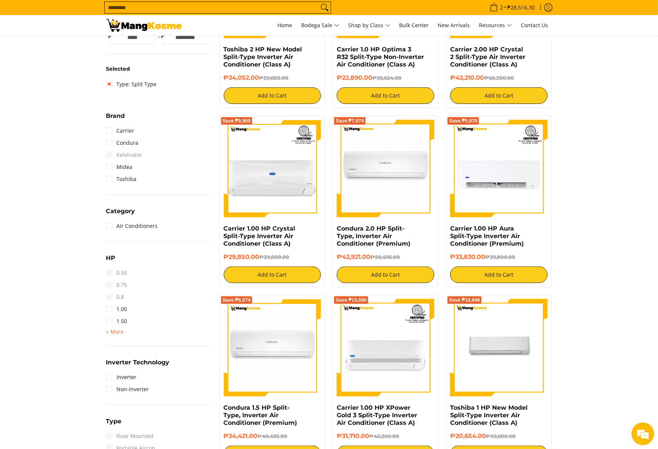
scroll to position [302, 0]
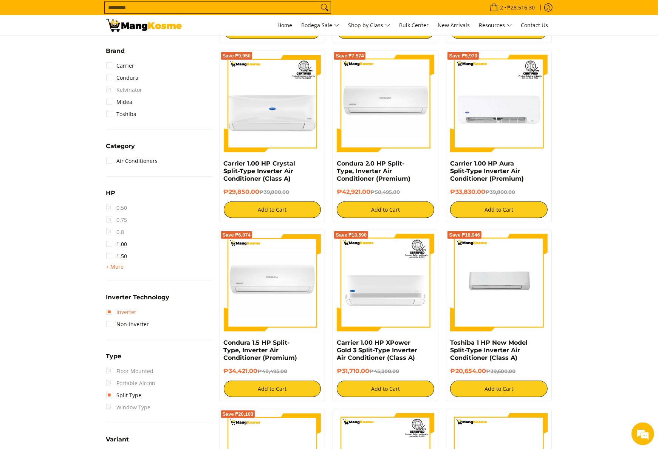
click at [135, 315] on link "Inverter" at bounding box center [121, 312] width 31 height 12
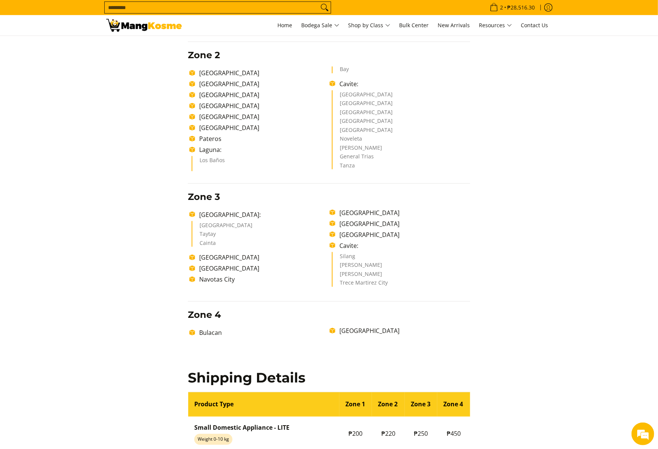
scroll to position [453, 0]
